Goal: Find specific page/section: Find specific page/section

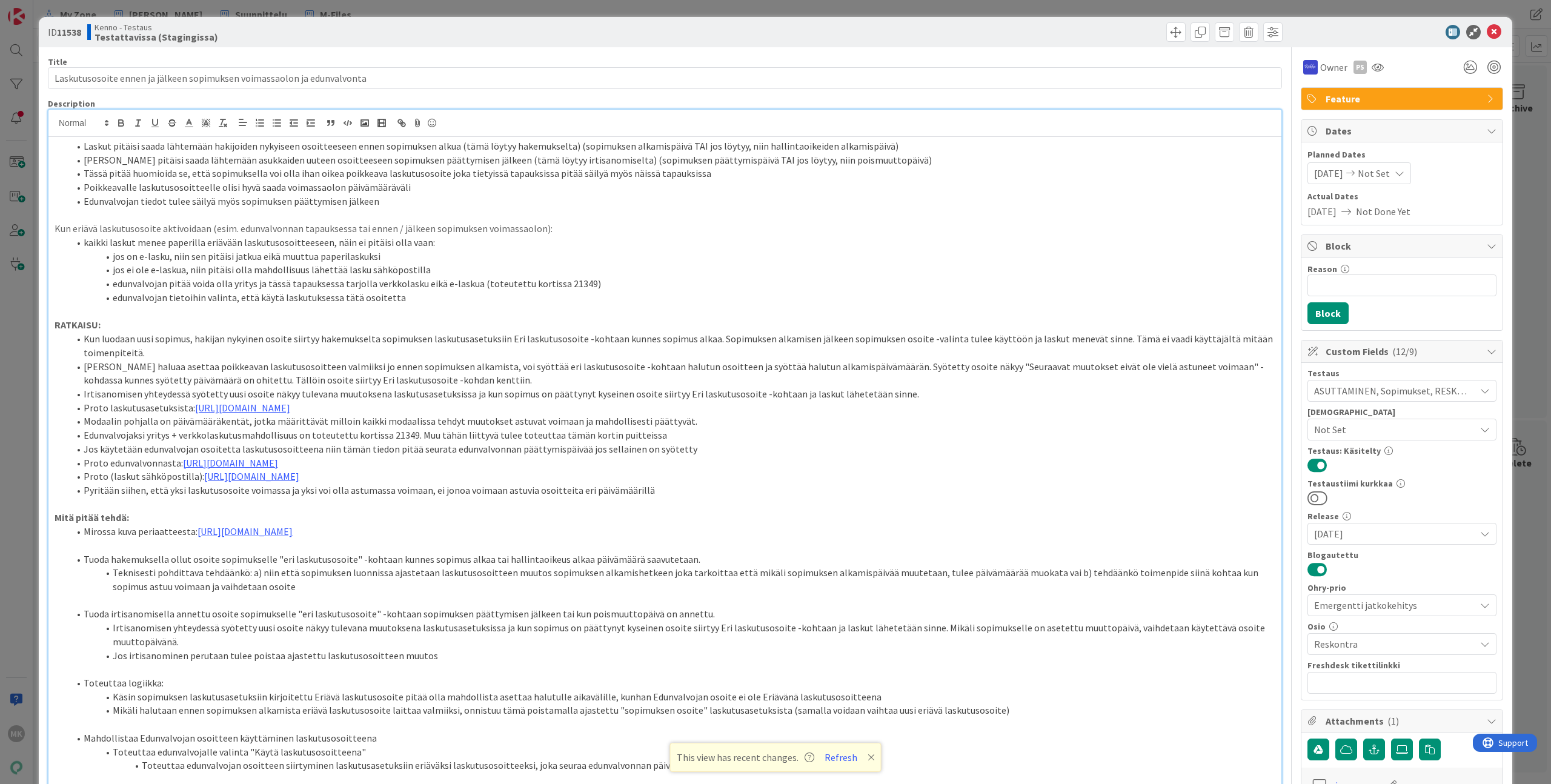
click at [569, 282] on li "edunvalvojan pitää voida olla yritys ja tässä tapauksessa tarjolla verkkolasku …" at bounding box center [672, 284] width 1206 height 14
copy li "21349"
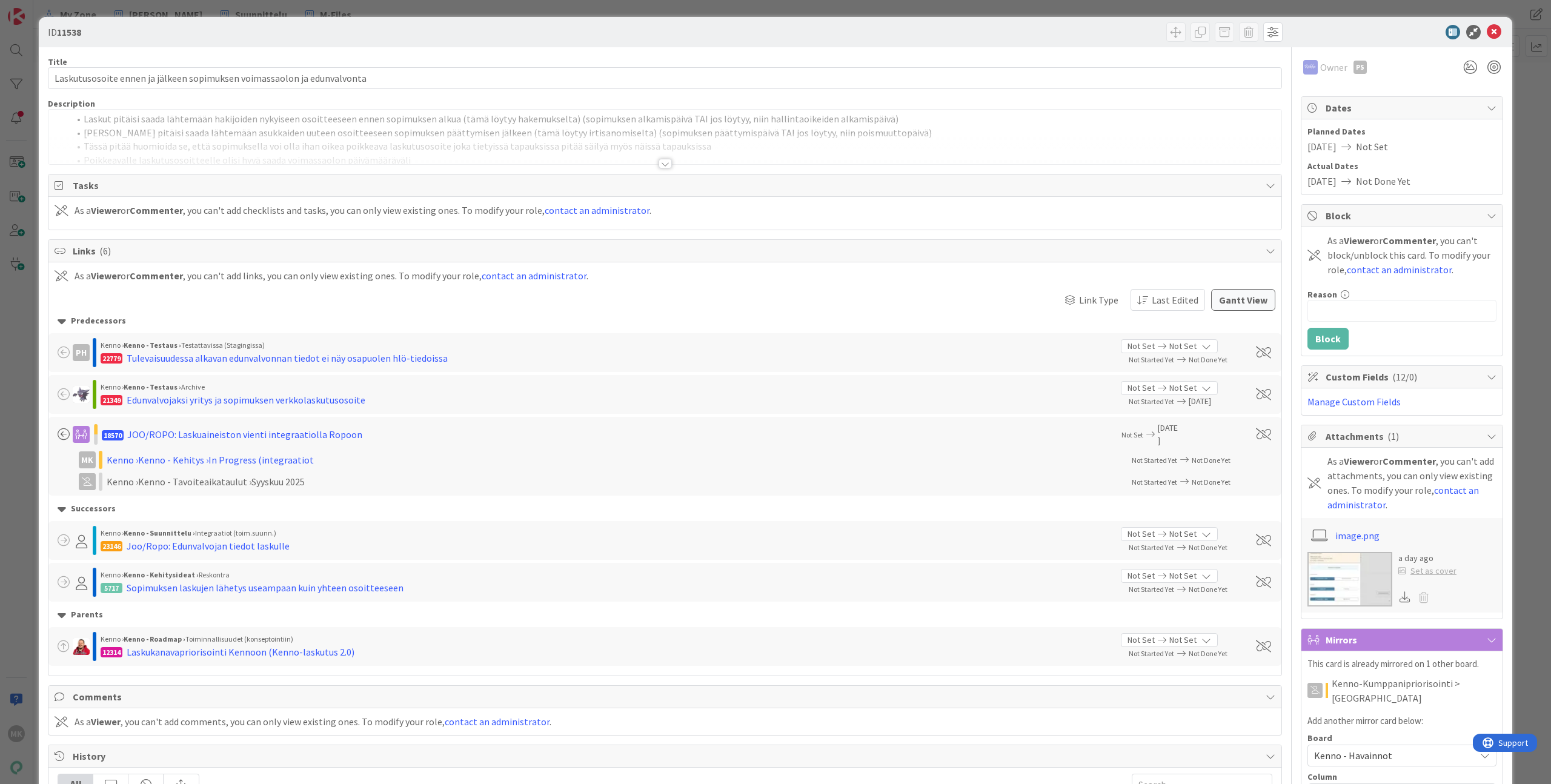
click at [41, 12] on div "ID 11538 Title 71 / 128 Laskutusosoite ennen ja jälkeen sopimuksen voimassaolon…" at bounding box center [776, 392] width 1551 height 784
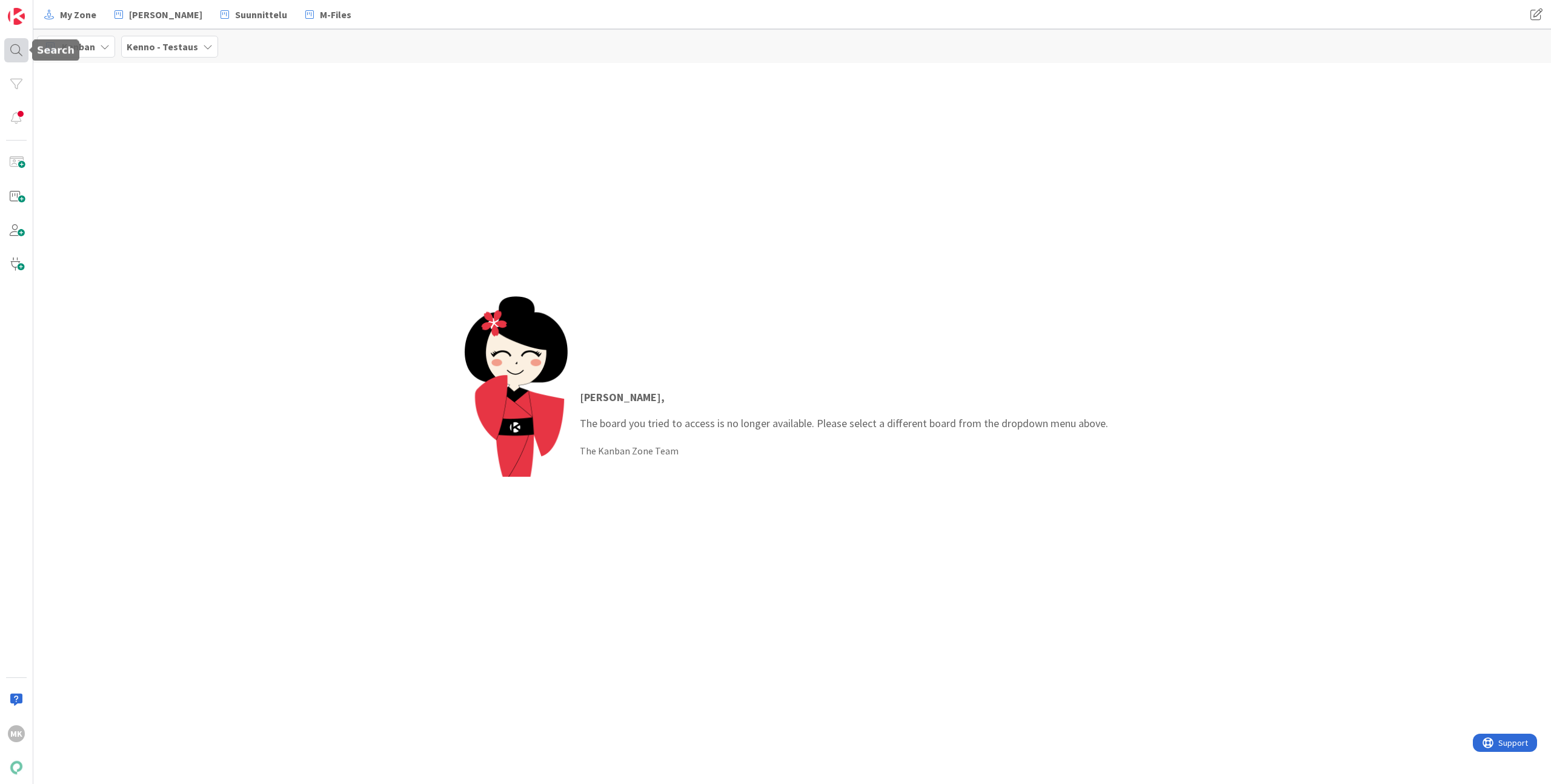
click at [13, 48] on div at bounding box center [16, 50] width 24 height 24
click at [92, 48] on input "text" at bounding box center [115, 44] width 152 height 22
type input "21349"
click at [196, 46] on div "21349 Search" at bounding box center [141, 46] width 217 height 27
click at [201, 46] on button "Search" at bounding box center [218, 44] width 46 height 22
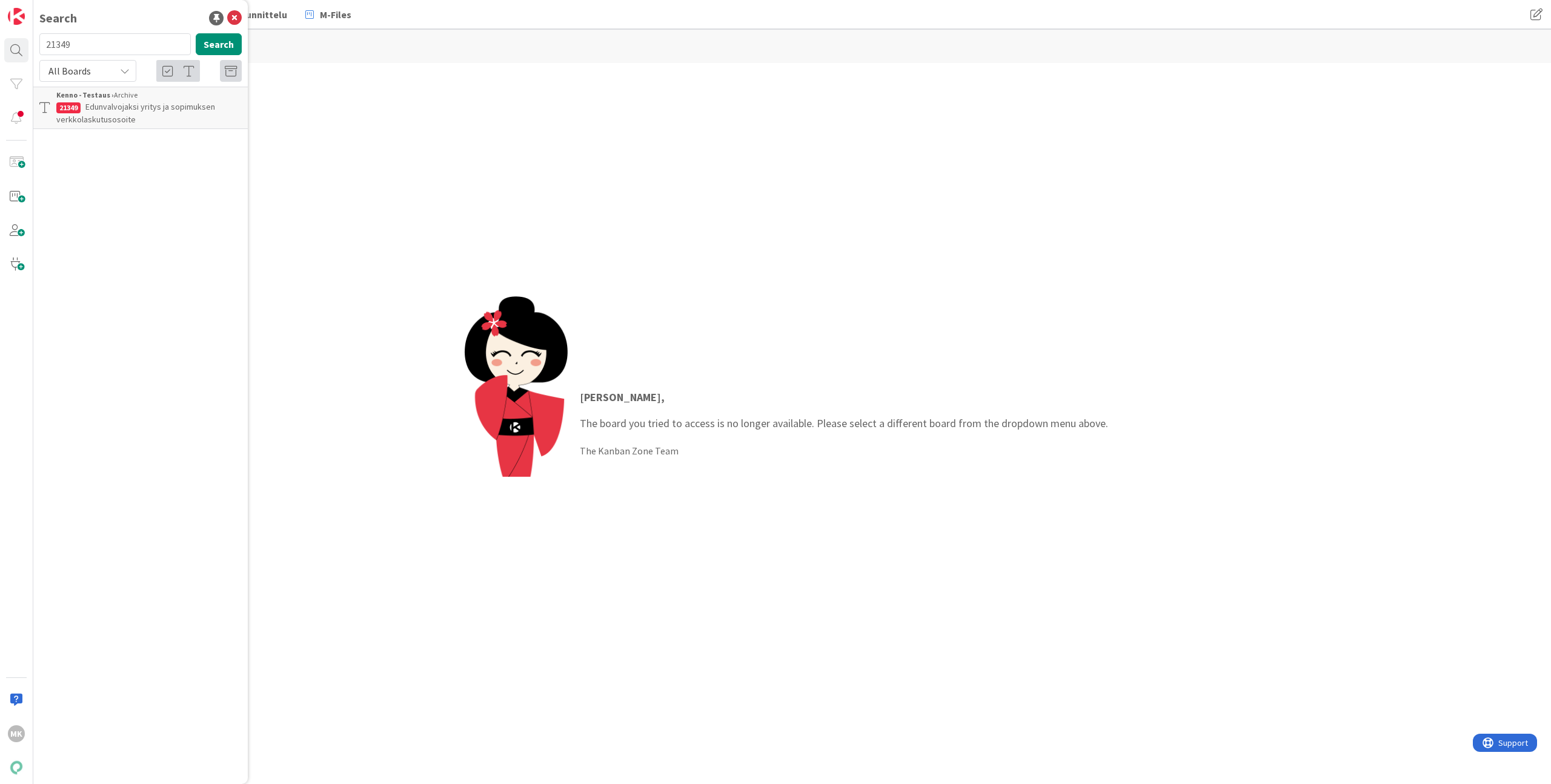
click at [141, 110] on span "Edunvalvojaksi yritys ja sopimuksen verkkolaskutusosoite" at bounding box center [136, 113] width 159 height 24
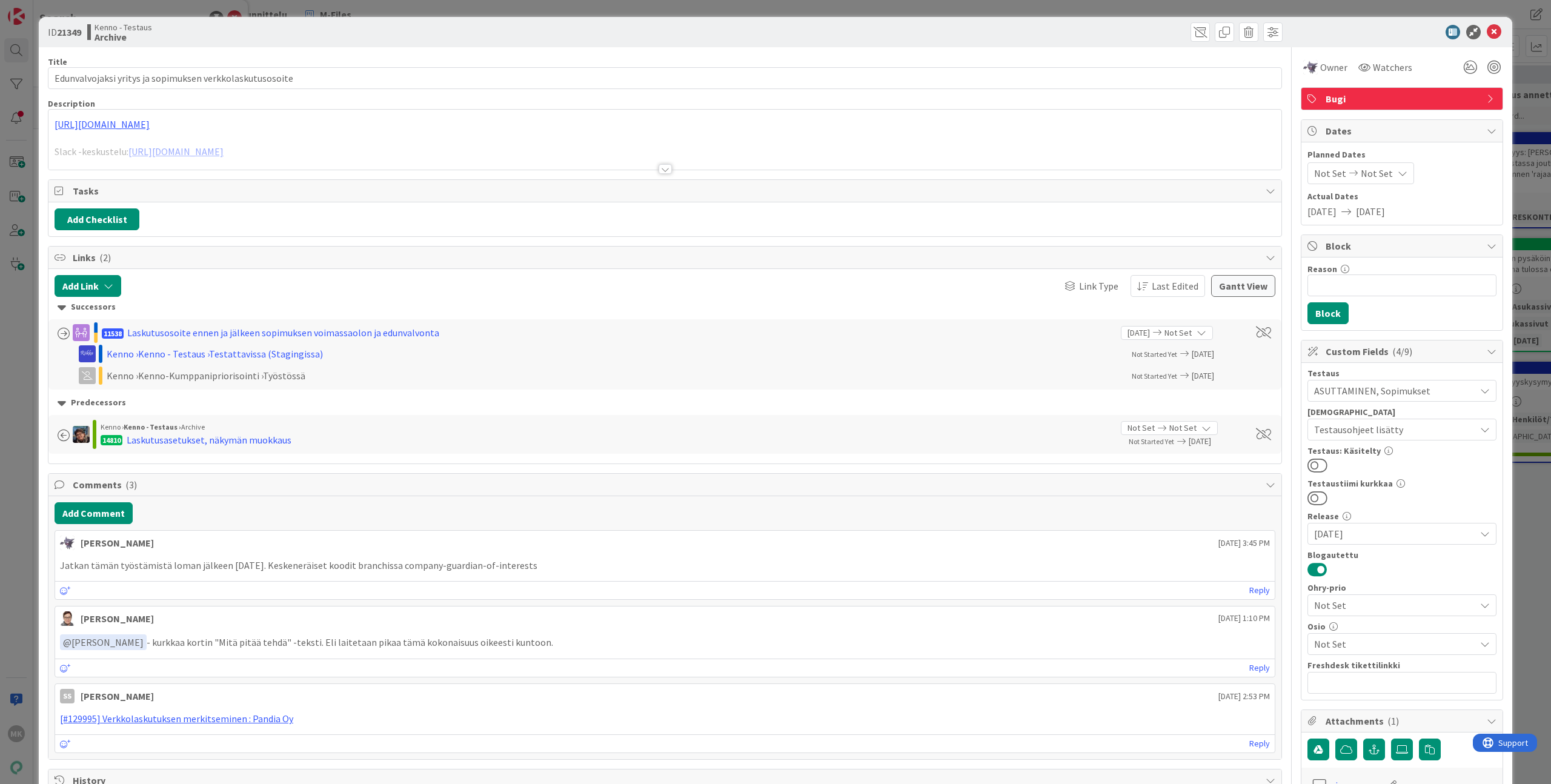
click at [156, 168] on div at bounding box center [665, 154] width 1233 height 31
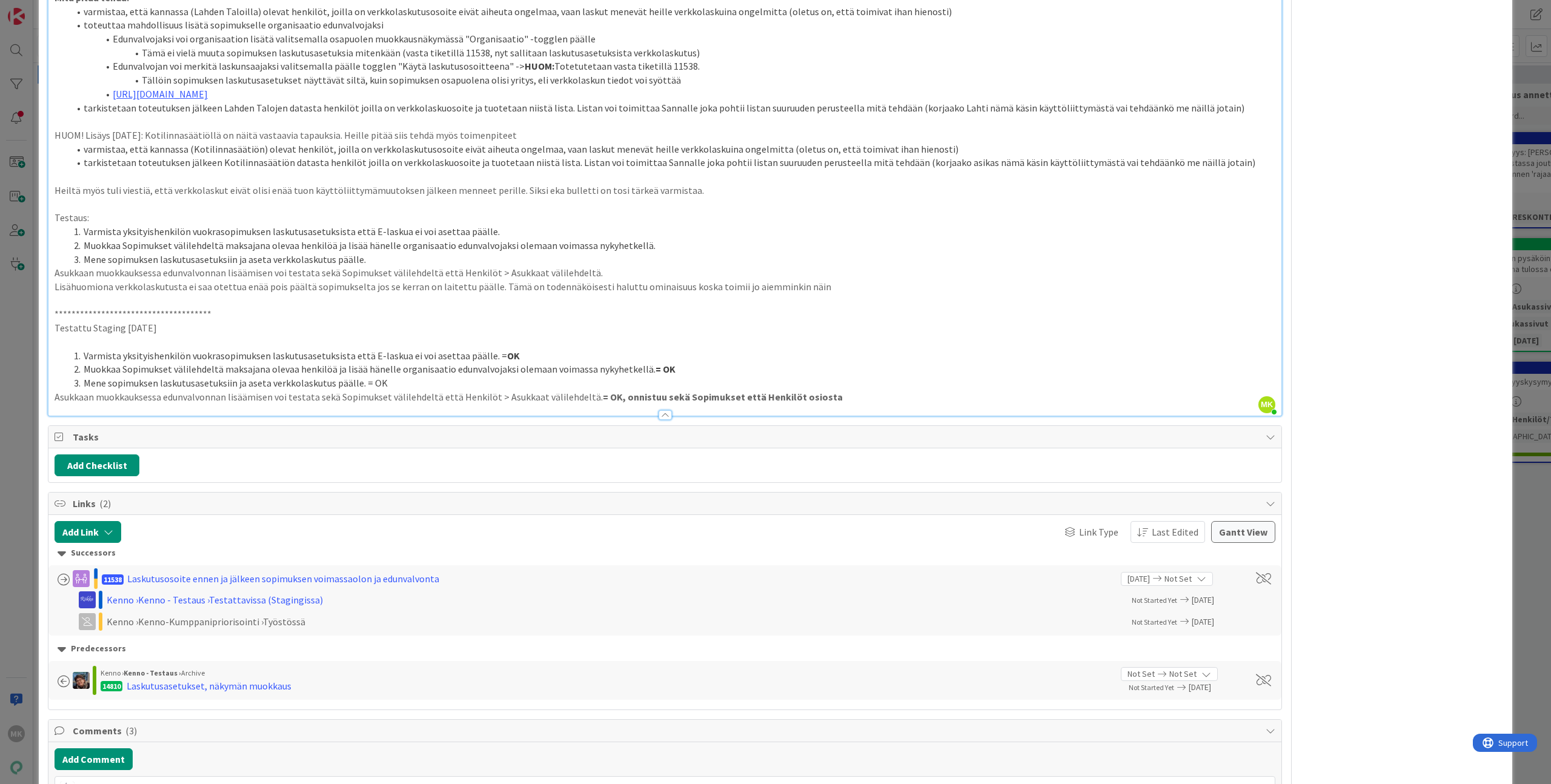
scroll to position [728, 0]
